Goal: Task Accomplishment & Management: Complete application form

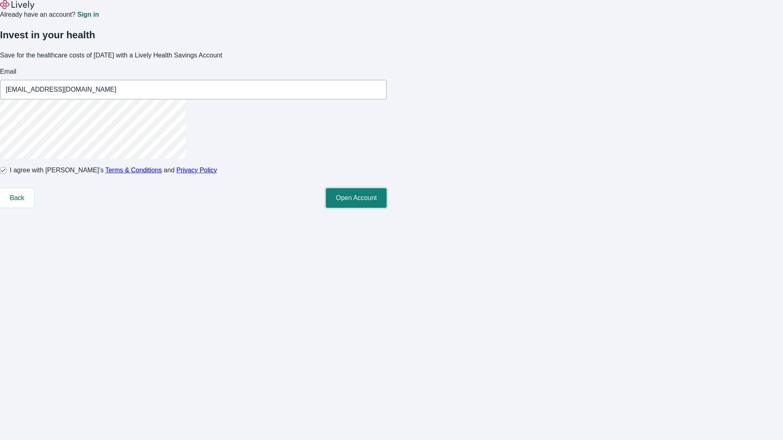
click at [387, 208] on button "Open Account" at bounding box center [356, 198] width 61 height 20
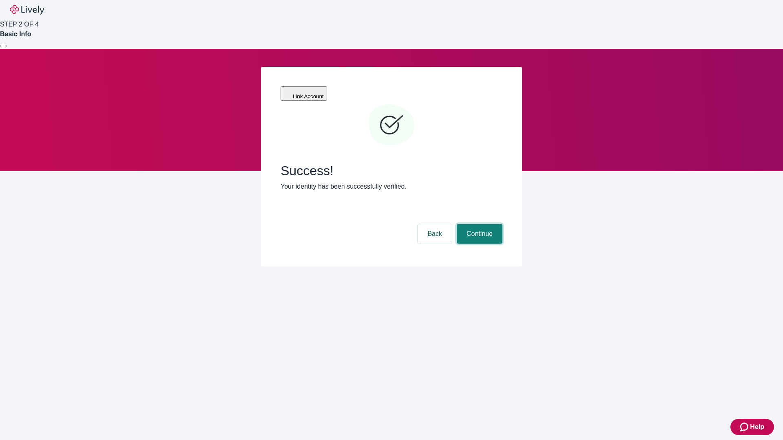
click at [478, 224] on button "Continue" at bounding box center [480, 234] width 46 height 20
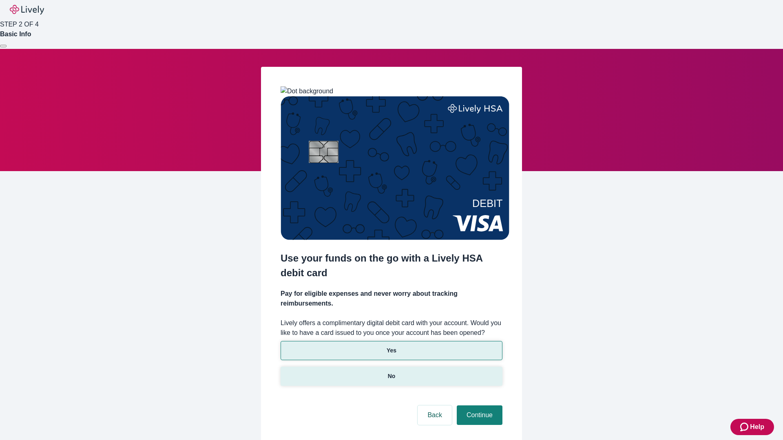
click at [391, 372] on p "No" at bounding box center [392, 376] width 8 height 9
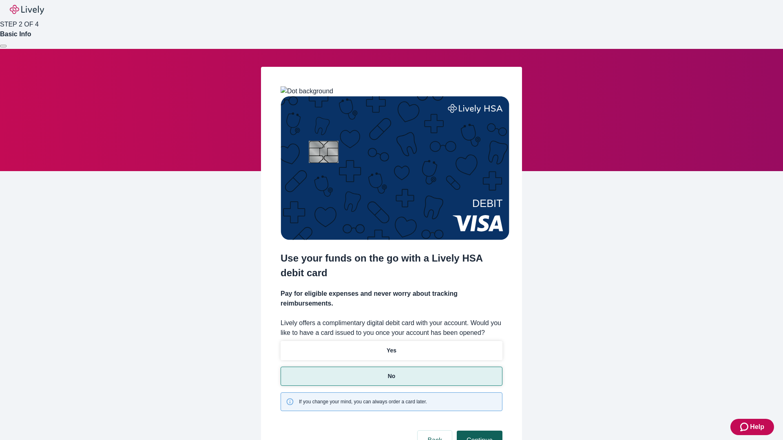
click at [478, 431] on button "Continue" at bounding box center [480, 441] width 46 height 20
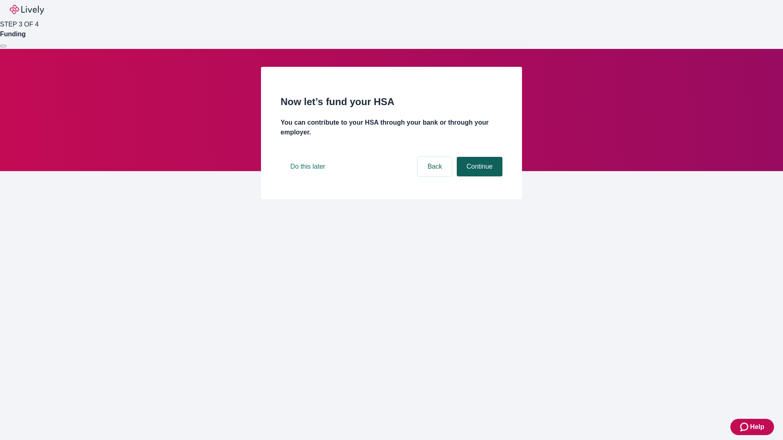
click at [478, 177] on button "Continue" at bounding box center [480, 167] width 46 height 20
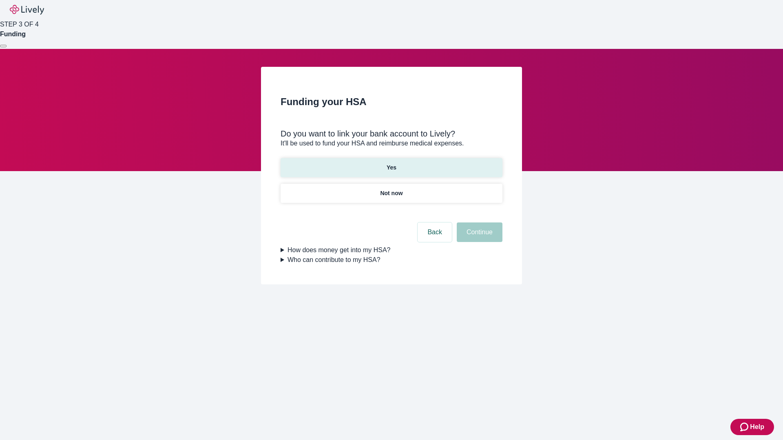
click at [391, 164] on p "Yes" at bounding box center [392, 168] width 10 height 9
click at [478, 223] on button "Continue" at bounding box center [480, 233] width 46 height 20
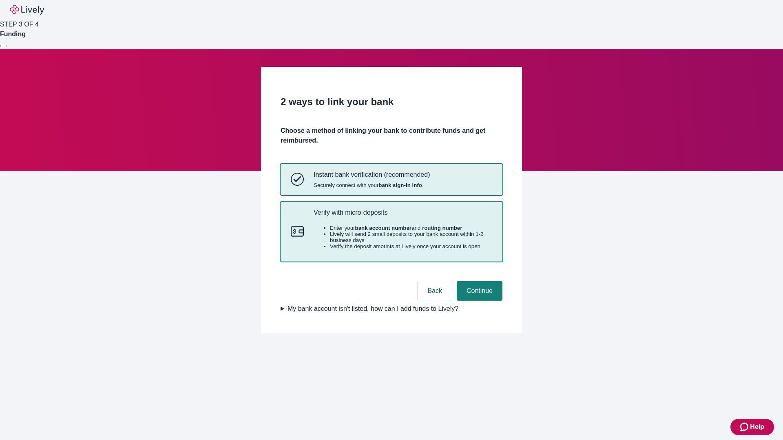
click at [402, 217] on p "Verify with micro-deposits" at bounding box center [403, 213] width 179 height 8
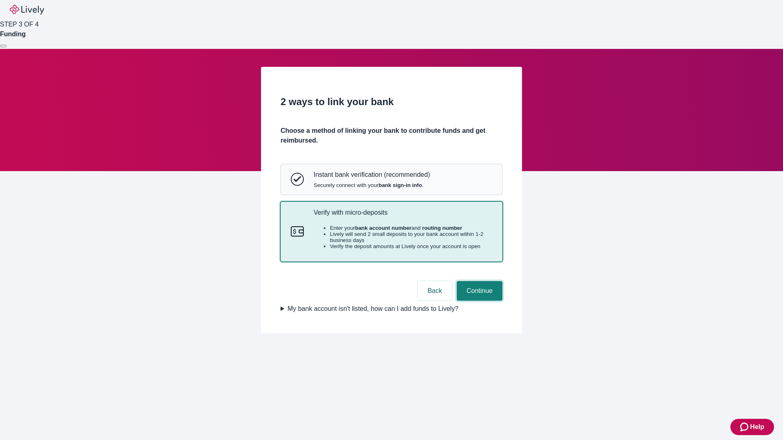
click at [478, 301] on button "Continue" at bounding box center [480, 291] width 46 height 20
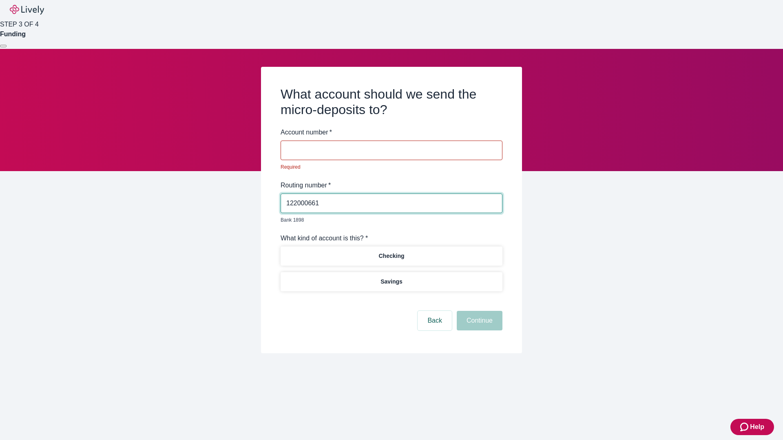
type input "122000661"
type input "441771"
click at [391, 252] on p "Checking" at bounding box center [391, 256] width 26 height 9
click at [478, 311] on button "Continue" at bounding box center [480, 321] width 46 height 20
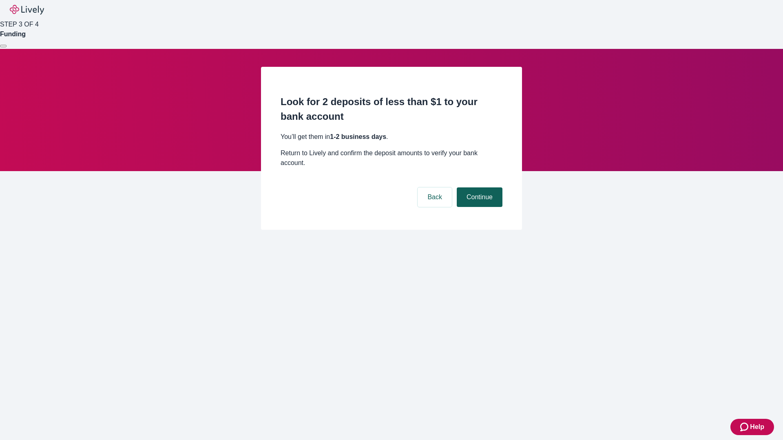
click at [478, 188] on button "Continue" at bounding box center [480, 198] width 46 height 20
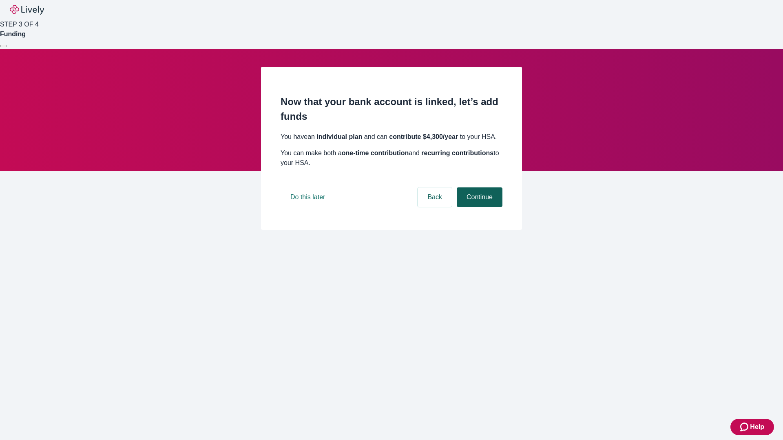
click at [478, 207] on button "Continue" at bounding box center [480, 198] width 46 height 20
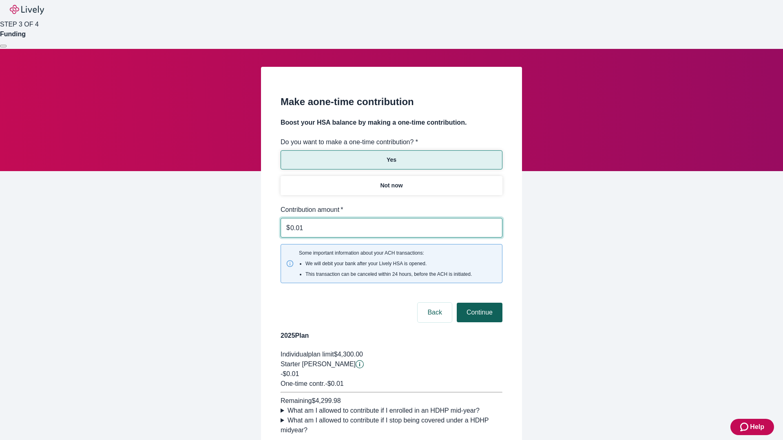
type input "0.01"
click at [478, 303] on button "Continue" at bounding box center [480, 313] width 46 height 20
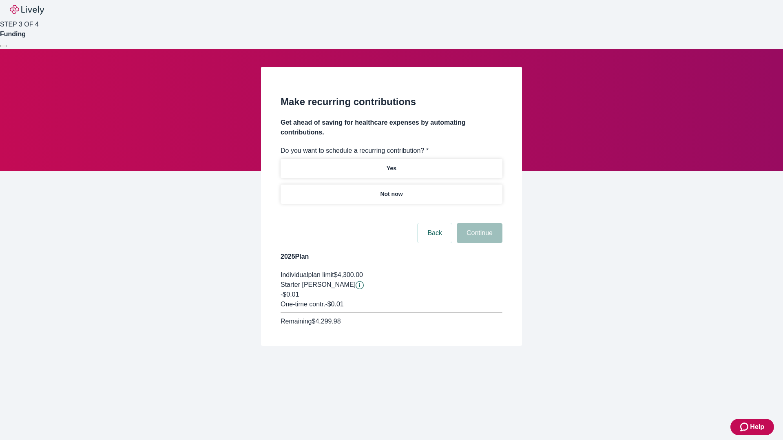
click at [391, 190] on p "Not now" at bounding box center [391, 194] width 22 height 9
click at [478, 223] on button "Continue" at bounding box center [480, 233] width 46 height 20
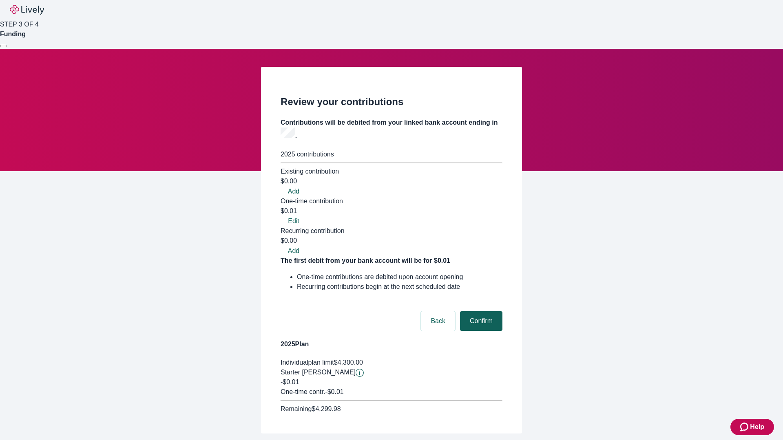
click at [480, 312] on button "Confirm" at bounding box center [481, 322] width 42 height 20
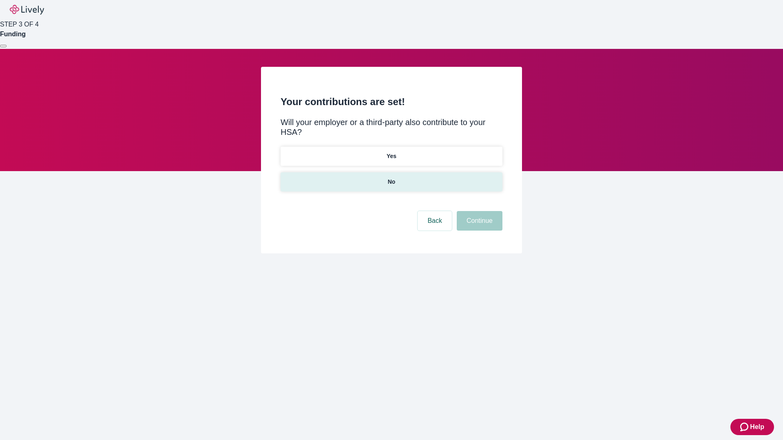
click at [391, 178] on p "No" at bounding box center [392, 182] width 8 height 9
click at [478, 211] on button "Continue" at bounding box center [480, 221] width 46 height 20
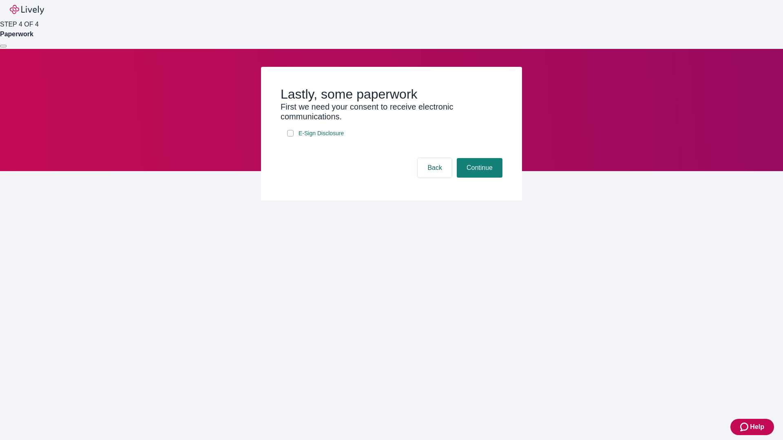
click at [290, 137] on input "E-Sign Disclosure" at bounding box center [290, 133] width 7 height 7
checkbox input "true"
click at [478, 178] on button "Continue" at bounding box center [480, 168] width 46 height 20
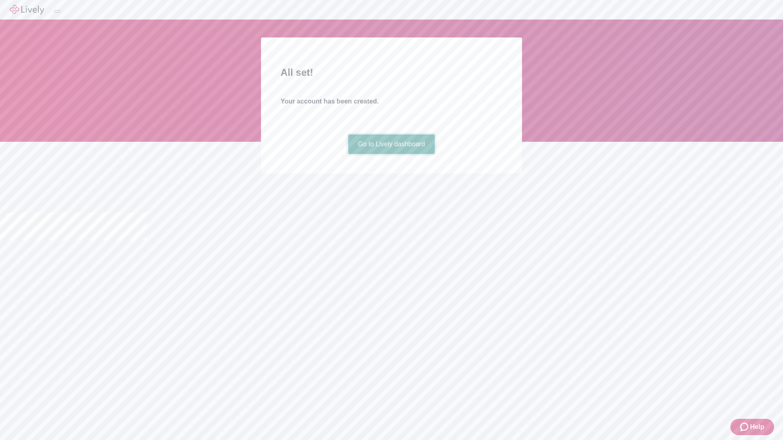
click at [391, 154] on link "Go to Lively dashboard" at bounding box center [391, 145] width 87 height 20
